Goal: Information Seeking & Learning: Learn about a topic

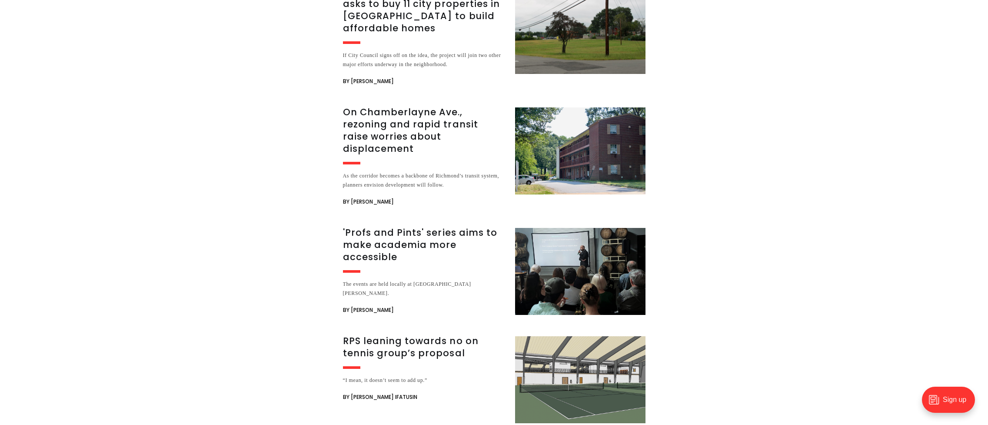
scroll to position [2131, 0]
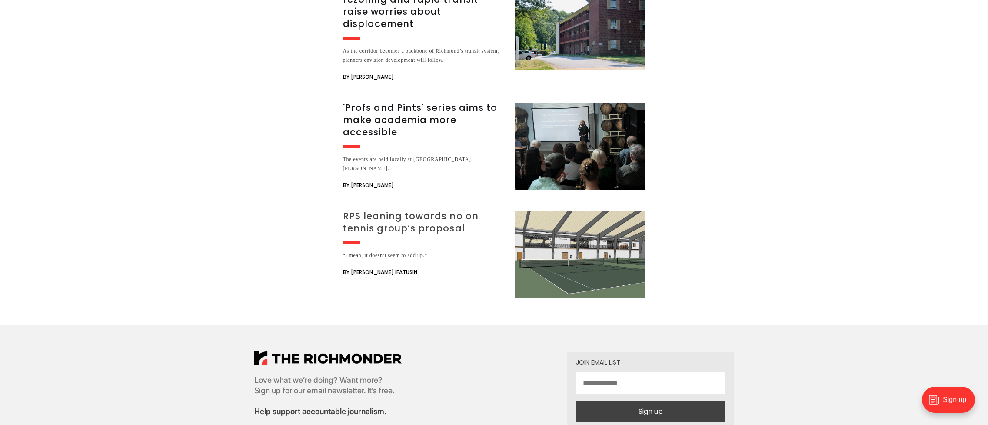
click at [401, 210] on h3 "RPS leaning towards no on tennis group’s proposal" at bounding box center [424, 222] width 162 height 24
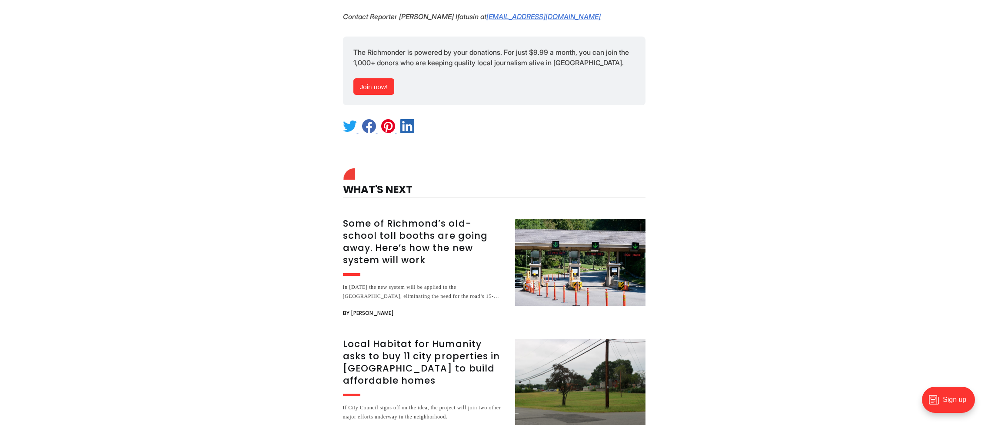
scroll to position [1131, 0]
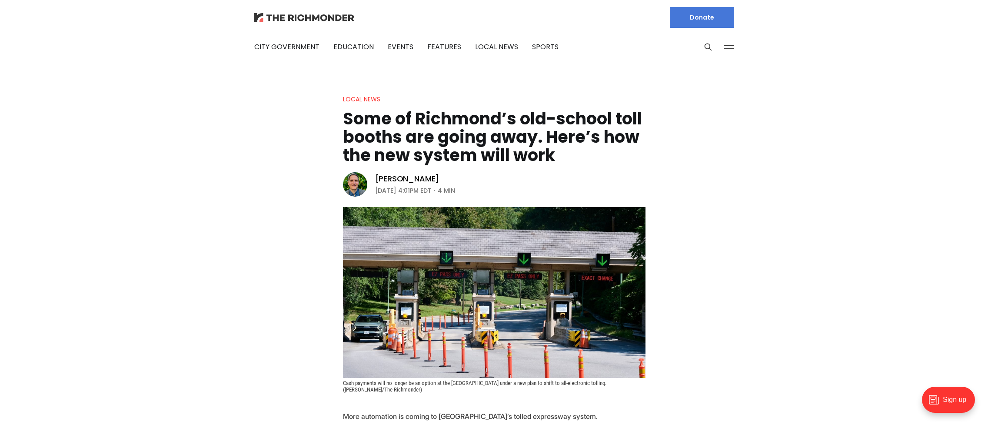
click at [313, 19] on img at bounding box center [304, 17] width 100 height 9
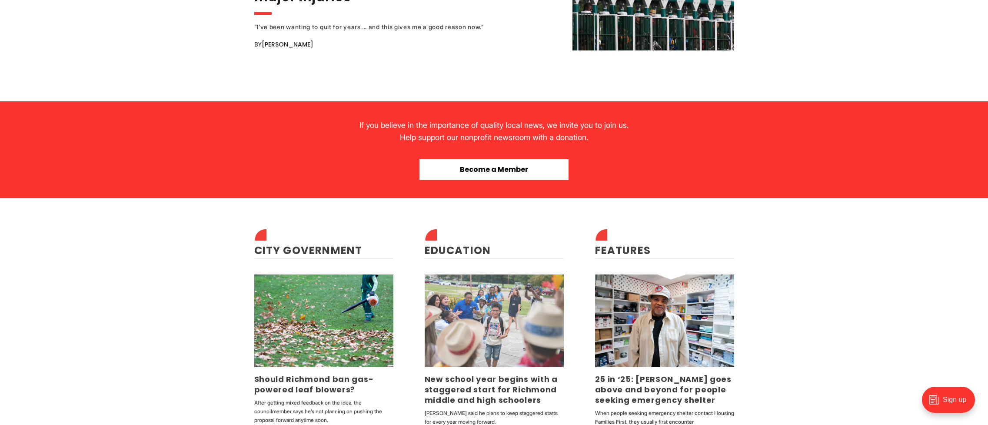
scroll to position [2000, 0]
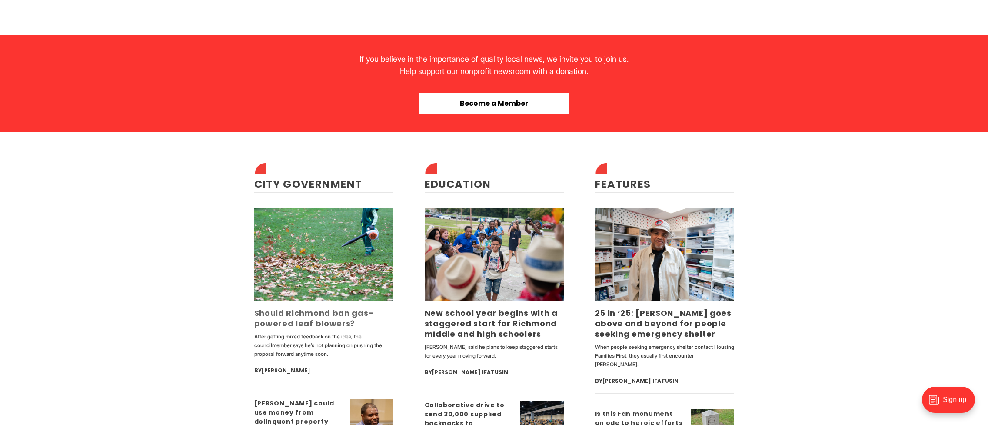
click at [323, 322] on link "Should Richmond ban gas-powered leaf blowers?" at bounding box center [314, 317] width 120 height 21
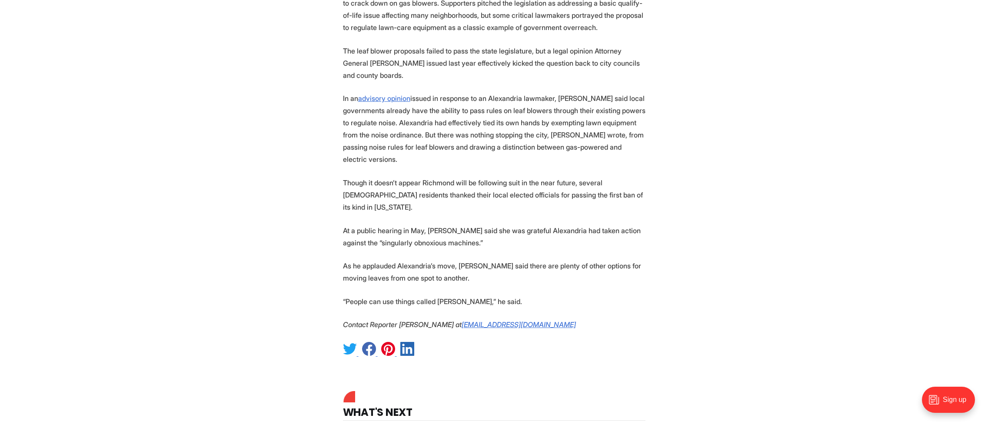
scroll to position [1217, 0]
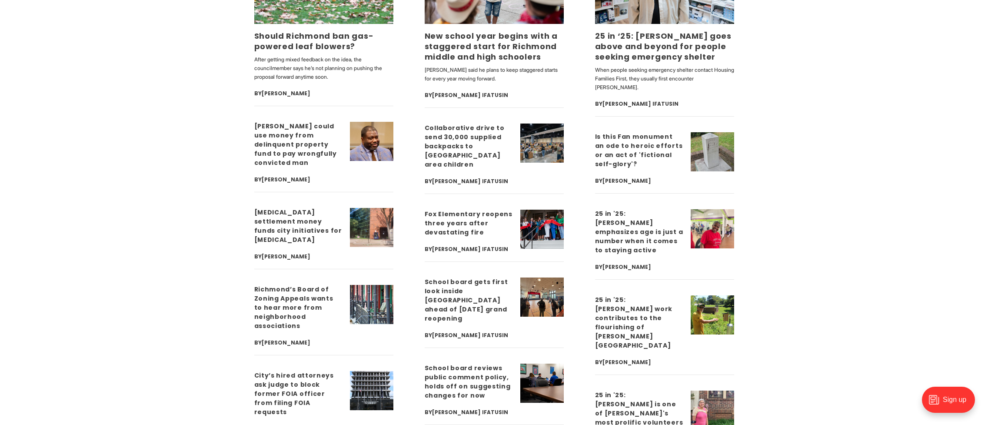
scroll to position [2348, 0]
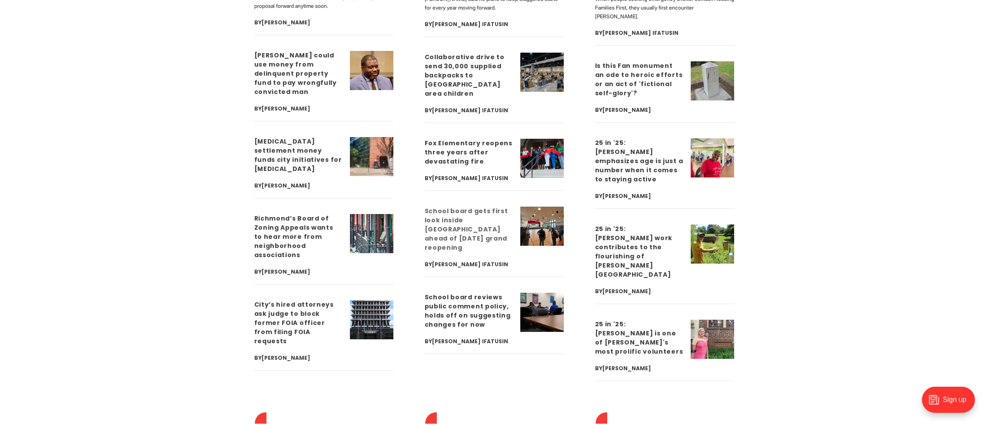
click at [452, 238] on link "School board gets first look inside [GEOGRAPHIC_DATA] ahead of [DATE] grand reo…" at bounding box center [466, 229] width 83 height 45
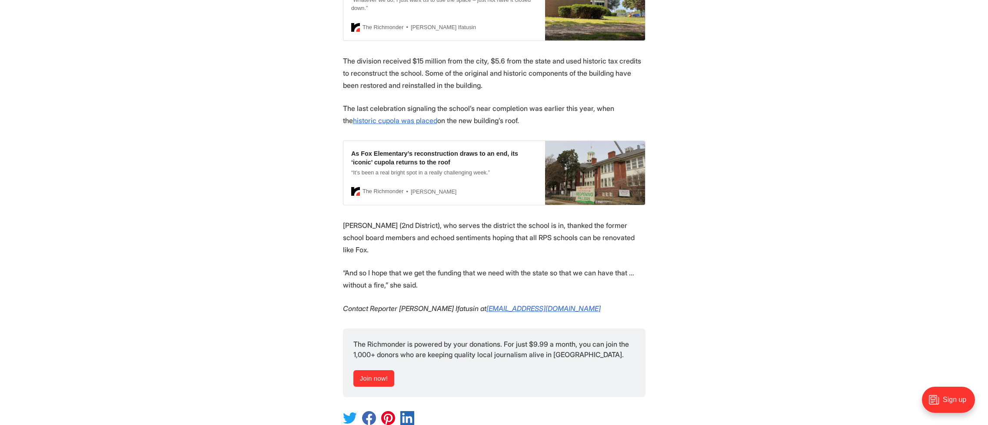
scroll to position [1609, 0]
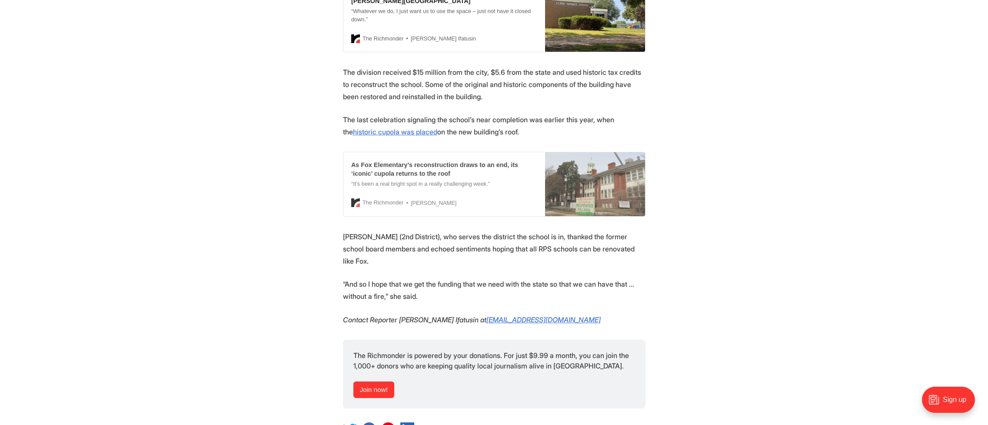
click at [446, 160] on div "As Fox Elementary’s reconstruction draws to an end, its ‘iconic’ cupola returns…" at bounding box center [444, 168] width 186 height 17
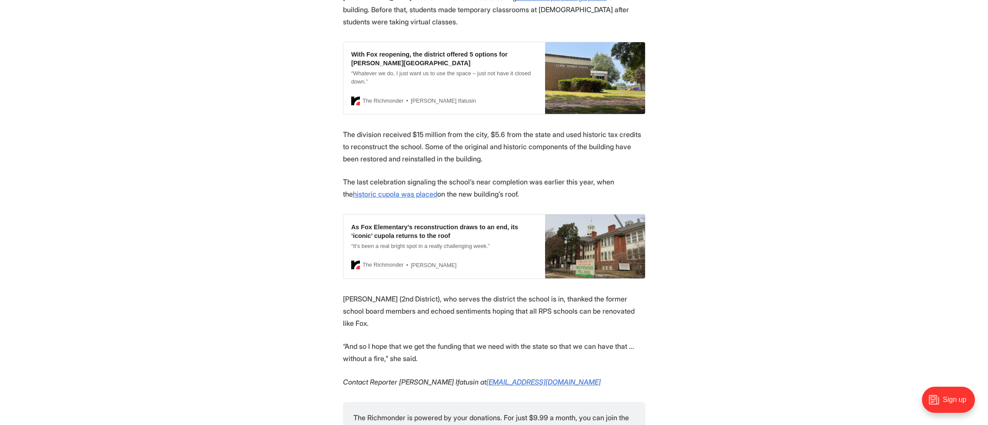
scroll to position [1478, 0]
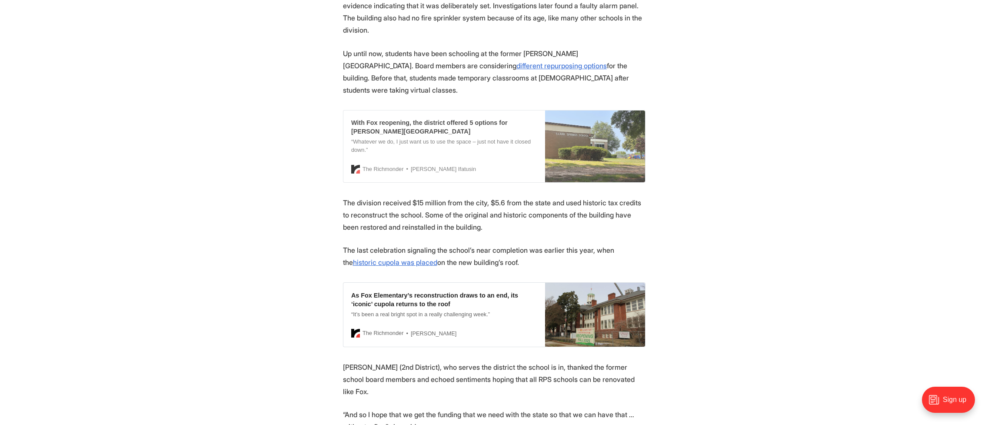
click at [411, 112] on div "With Fox reopening, the district offered 5 options for [PERSON_NAME][GEOGRAPHIC…" at bounding box center [444, 146] width 202 height 72
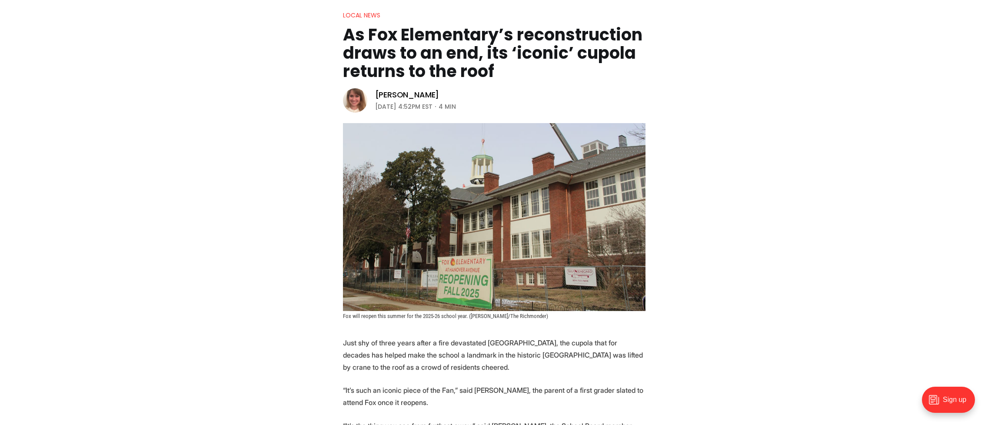
scroll to position [130, 0]
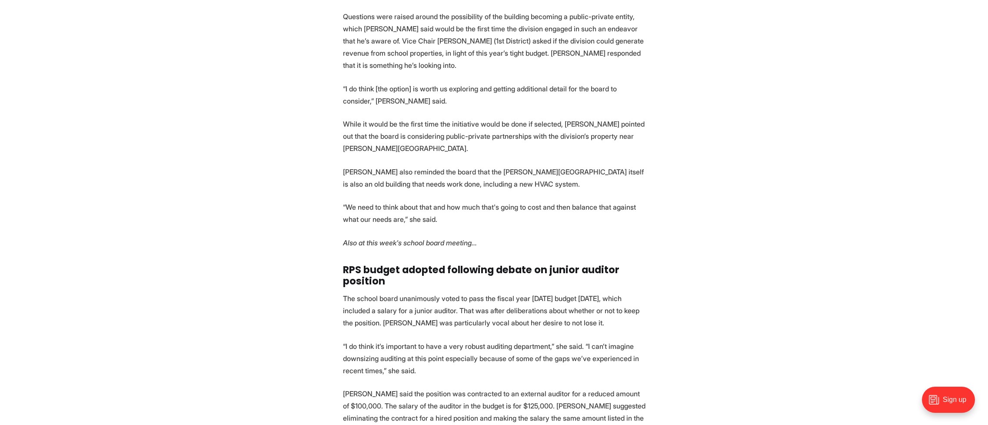
scroll to position [1348, 0]
